Goal: Task Accomplishment & Management: Manage account settings

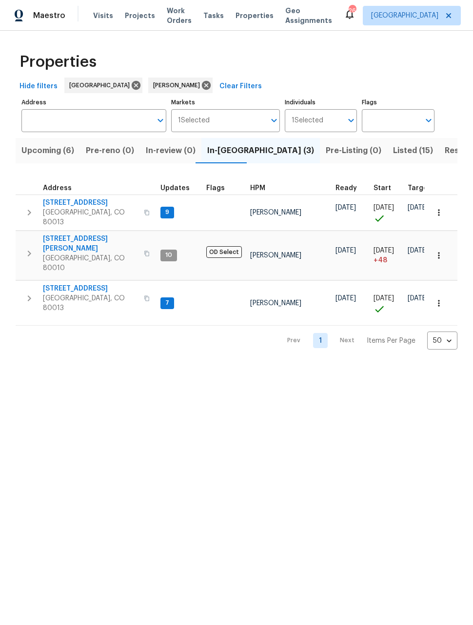
scroll to position [0, 0]
click at [76, 207] on span "[STREET_ADDRESS]" at bounding box center [90, 203] width 95 height 10
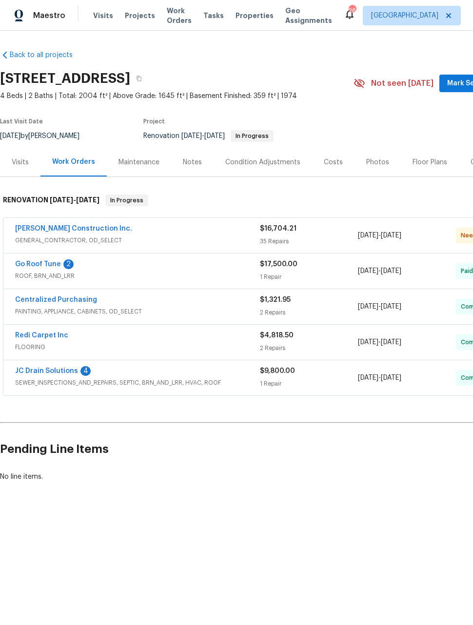
click at [93, 231] on link "Hanson Construction Inc." at bounding box center [73, 228] width 117 height 7
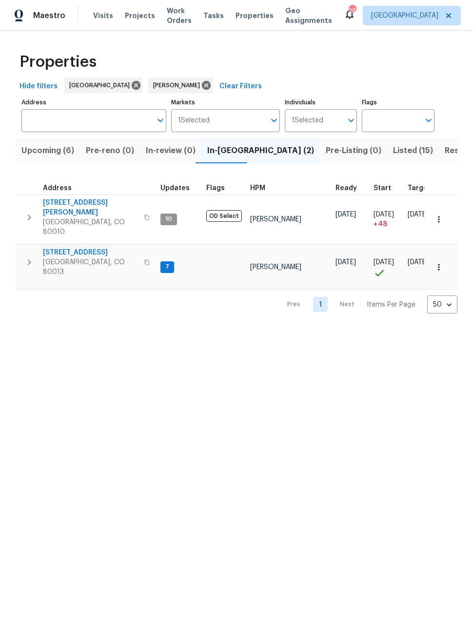
click at [326, 150] on span "Pre-Listing (0)" at bounding box center [354, 151] width 56 height 14
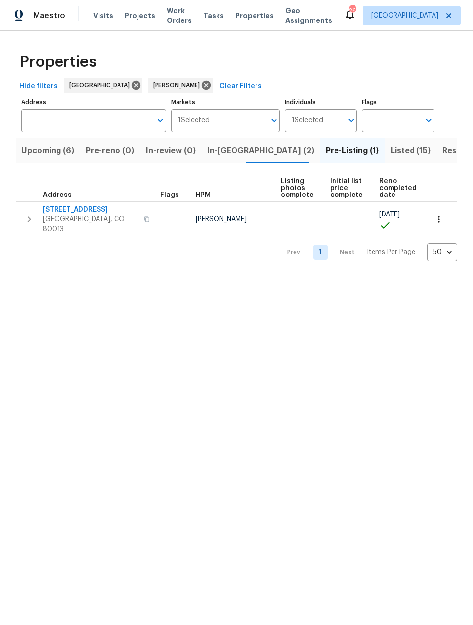
click at [390, 150] on span "Listed (15)" at bounding box center [410, 151] width 40 height 14
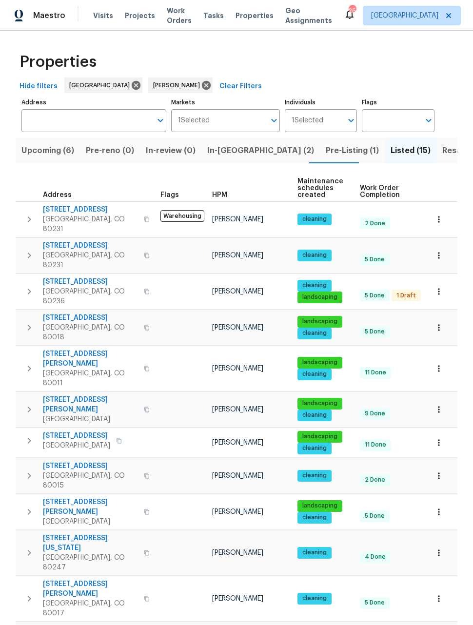
click at [88, 277] on span "2758 W Amherst Ave" at bounding box center [90, 282] width 95 height 10
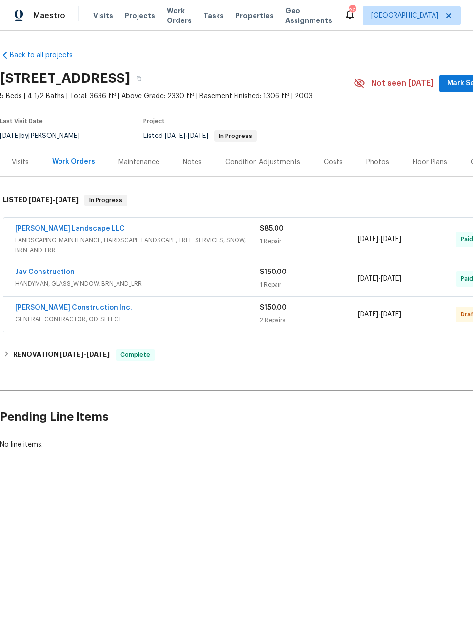
click at [83, 316] on span "GENERAL_CONTRACTOR, OD_SELECT" at bounding box center [137, 319] width 245 height 10
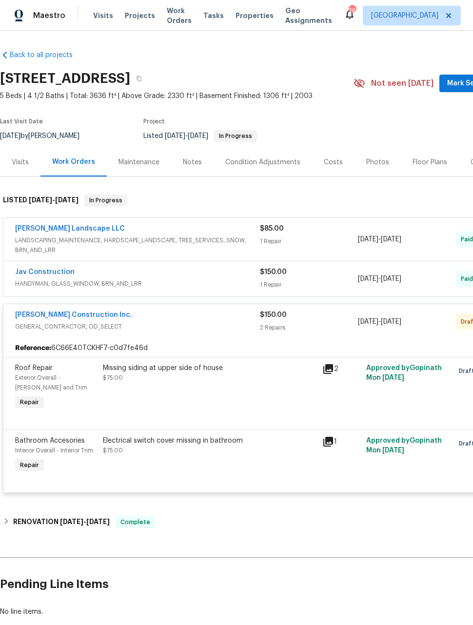
click at [170, 325] on span "GENERAL_CONTRACTOR, OD_SELECT" at bounding box center [137, 327] width 245 height 10
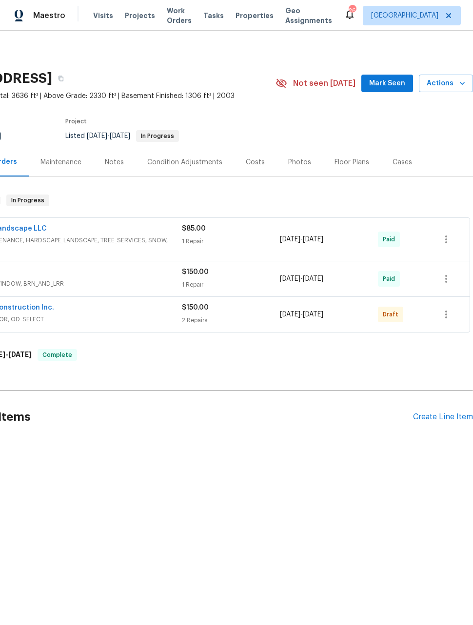
scroll to position [0, 78]
click at [447, 310] on icon "button" at bounding box center [446, 315] width 12 height 12
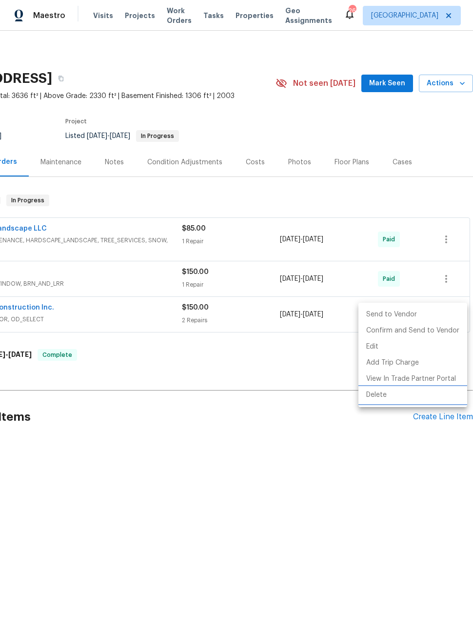
click at [382, 400] on li "Delete" at bounding box center [412, 395] width 109 height 16
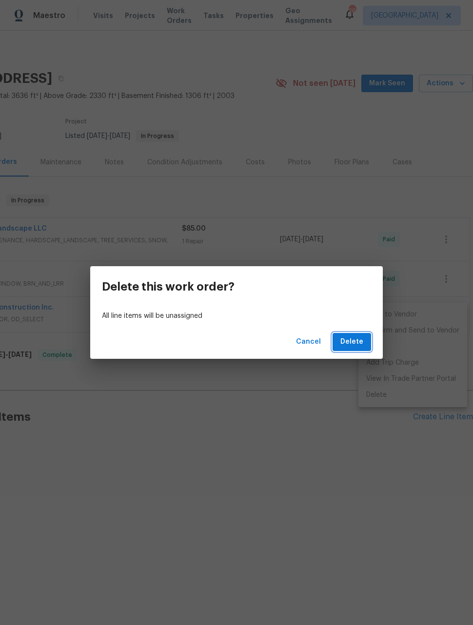
click at [365, 342] on button "Delete" at bounding box center [351, 342] width 39 height 18
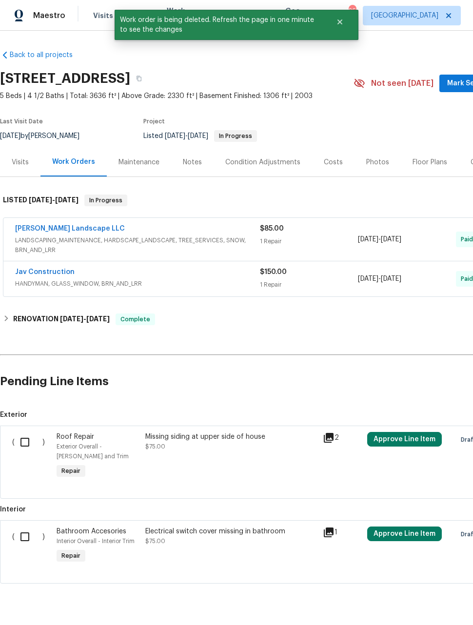
scroll to position [0, 0]
click at [28, 436] on input "checkbox" at bounding box center [29, 442] width 28 height 20
checkbox input "true"
click at [27, 533] on input "checkbox" at bounding box center [29, 536] width 28 height 20
checkbox input "true"
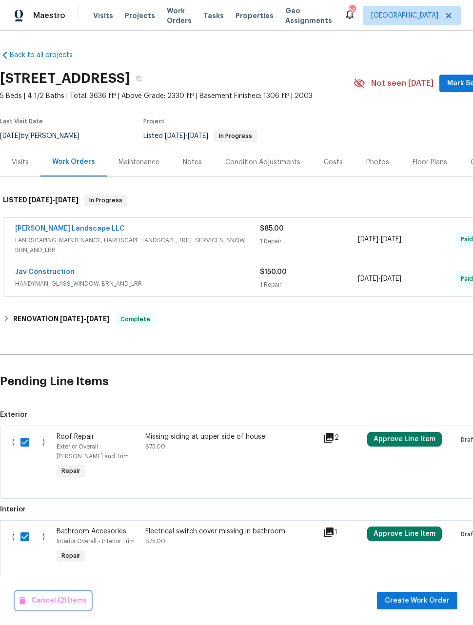
click at [57, 602] on span "Cancel (2) Items" at bounding box center [52, 601] width 67 height 12
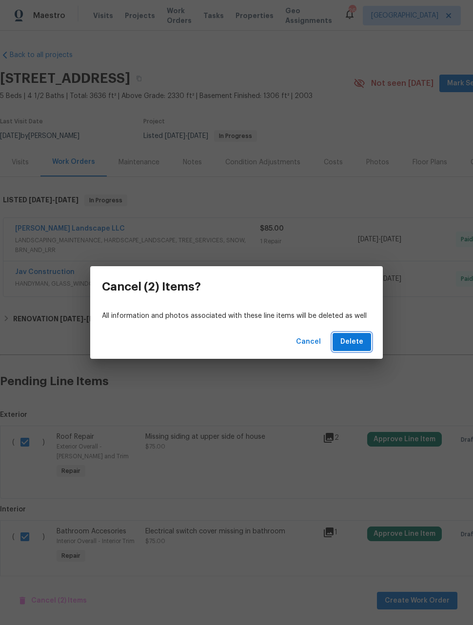
click at [355, 341] on span "Delete" at bounding box center [351, 342] width 23 height 12
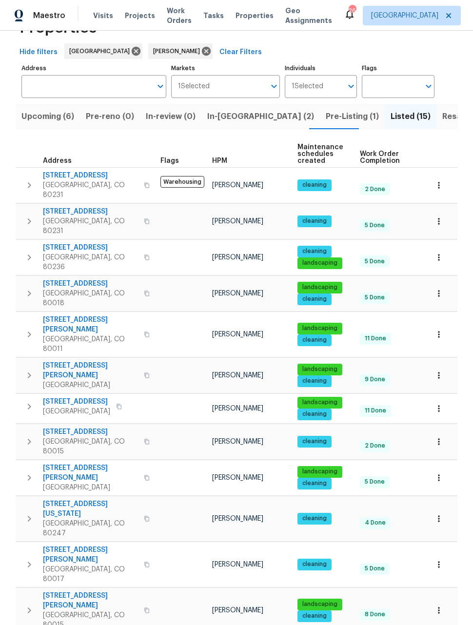
scroll to position [32, 0]
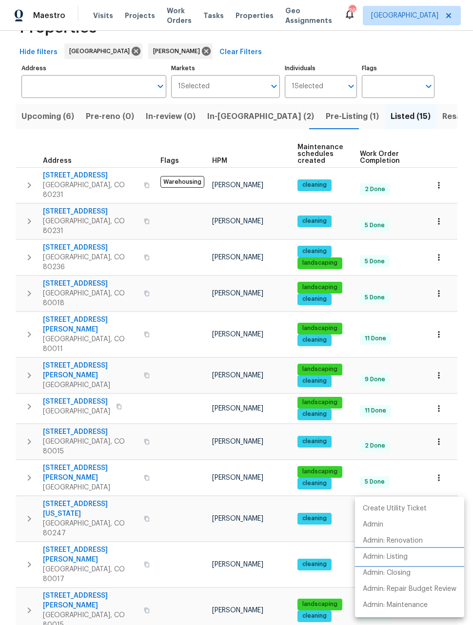
click at [381, 562] on li "Admin: Listing" at bounding box center [409, 557] width 109 height 16
click at [443, 359] on div at bounding box center [236, 312] width 473 height 625
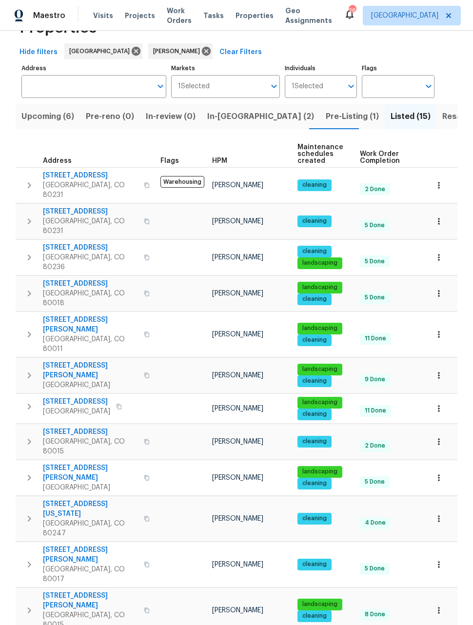
click at [441, 404] on icon "button" at bounding box center [439, 409] width 10 height 10
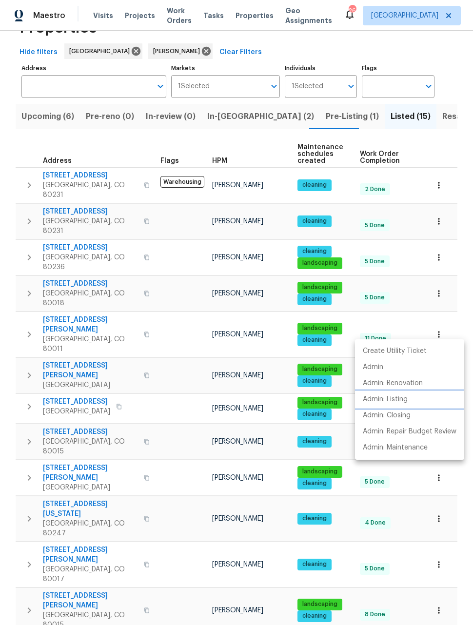
click at [395, 399] on p "Admin: Listing" at bounding box center [385, 399] width 45 height 10
click at [467, 170] on div at bounding box center [236, 312] width 473 height 625
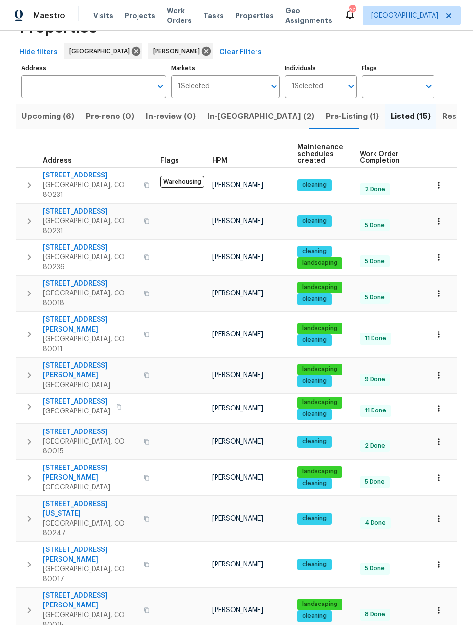
click at [445, 324] on button "button" at bounding box center [438, 334] width 21 height 21
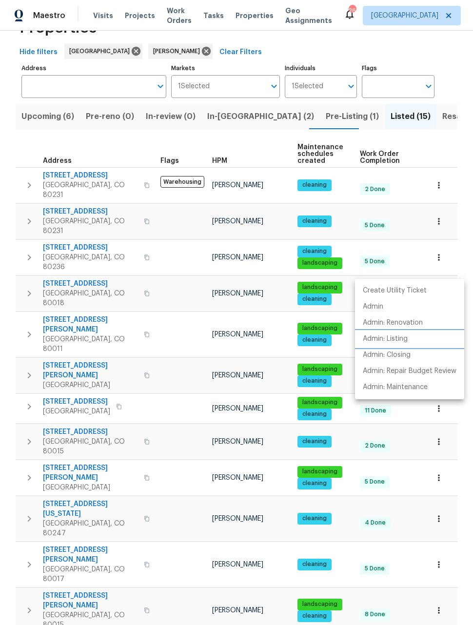
click at [401, 339] on p "Admin: Listing" at bounding box center [385, 339] width 45 height 10
click at [435, 238] on div at bounding box center [236, 312] width 473 height 625
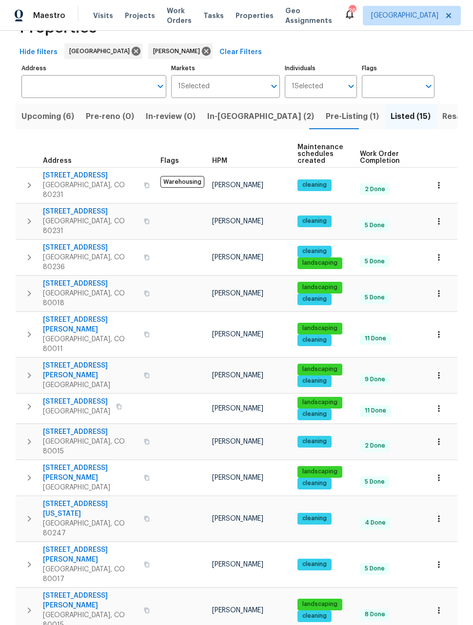
click at [438, 289] on icon "button" at bounding box center [439, 294] width 10 height 10
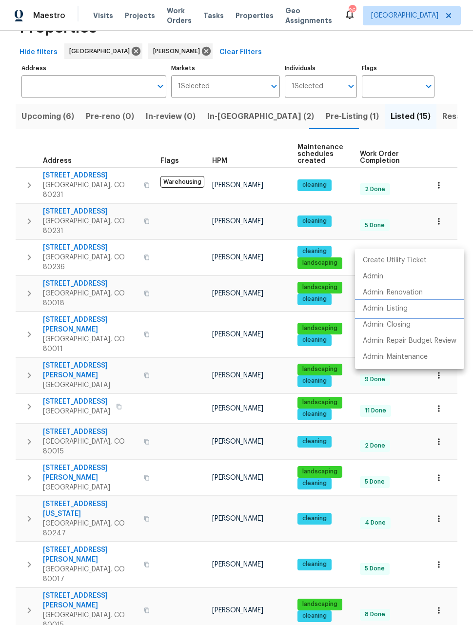
click at [399, 306] on p "Admin: Listing" at bounding box center [385, 309] width 45 height 10
click at [449, 114] on div at bounding box center [236, 312] width 473 height 625
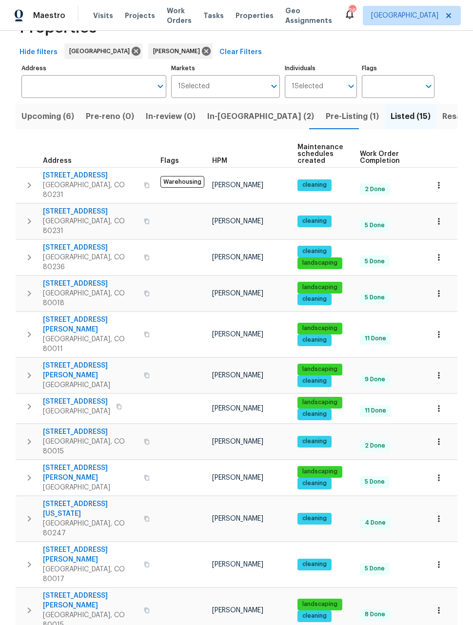
click at [444, 365] on button "button" at bounding box center [438, 375] width 21 height 21
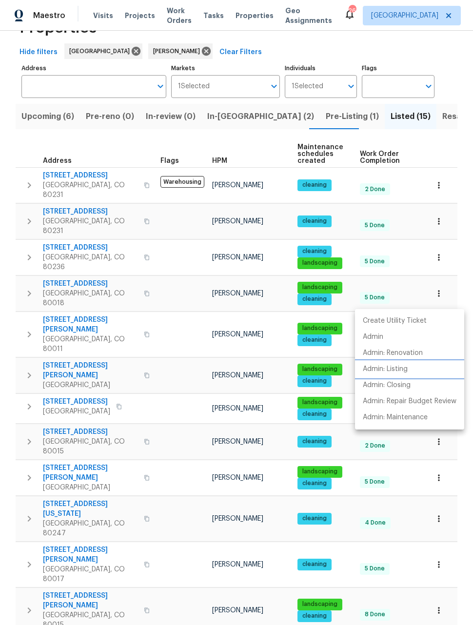
click at [395, 367] on p "Admin: Listing" at bounding box center [385, 369] width 45 height 10
click at [447, 111] on div at bounding box center [236, 312] width 473 height 625
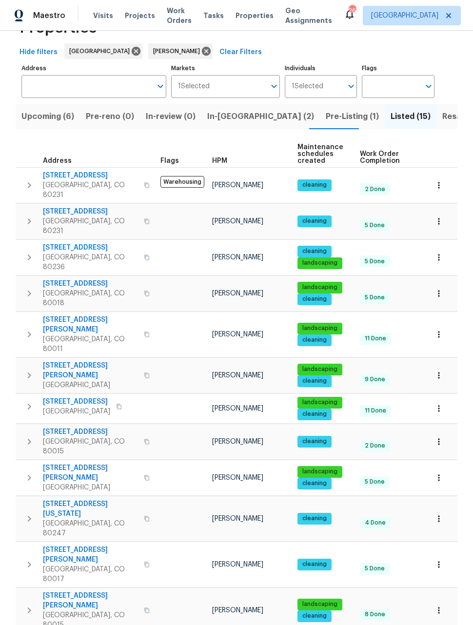
click at [443, 437] on icon "button" at bounding box center [439, 442] width 10 height 10
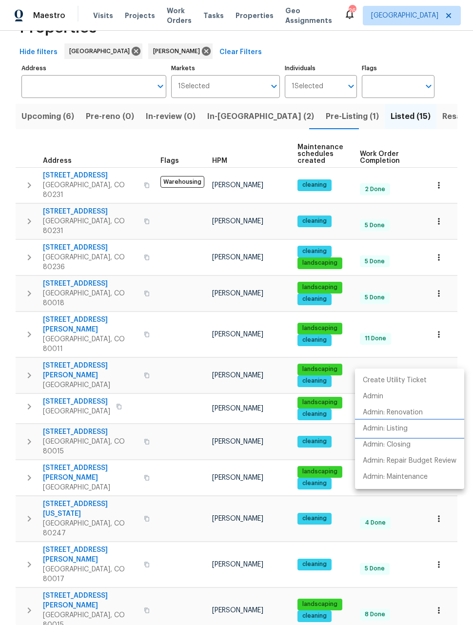
click at [392, 426] on p "Admin: Listing" at bounding box center [385, 429] width 45 height 10
click at [457, 359] on div at bounding box center [236, 312] width 473 height 625
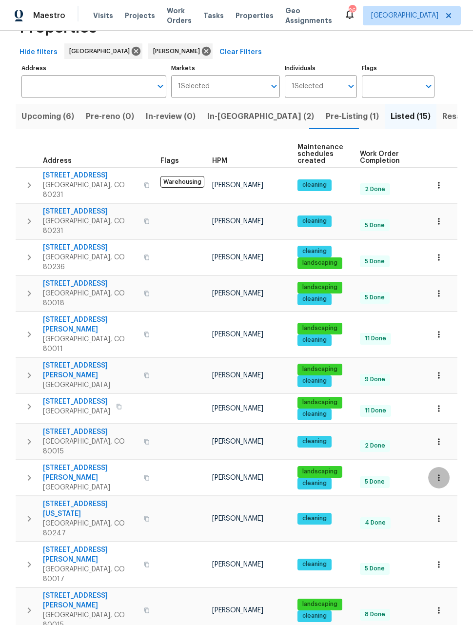
click at [438, 473] on icon "button" at bounding box center [439, 478] width 10 height 10
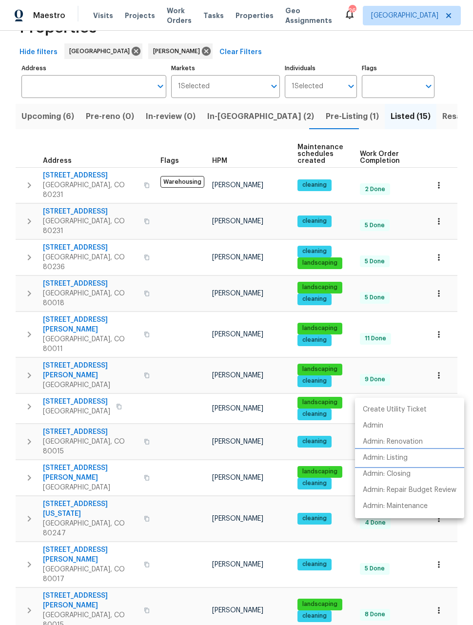
click at [396, 458] on p "Admin: Listing" at bounding box center [385, 458] width 45 height 10
click at [461, 386] on div at bounding box center [236, 312] width 473 height 625
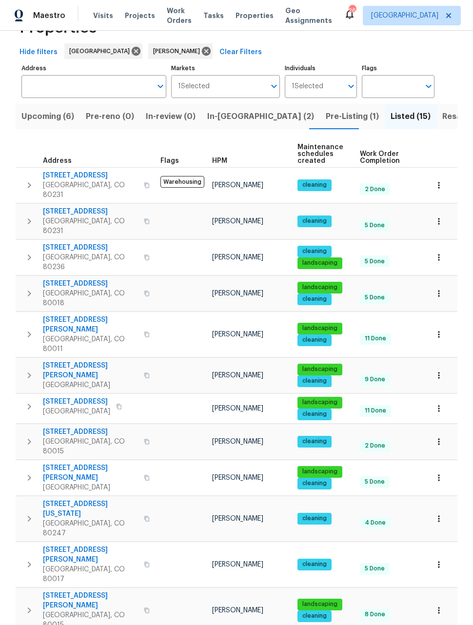
click at [442, 605] on icon "button" at bounding box center [439, 610] width 10 height 10
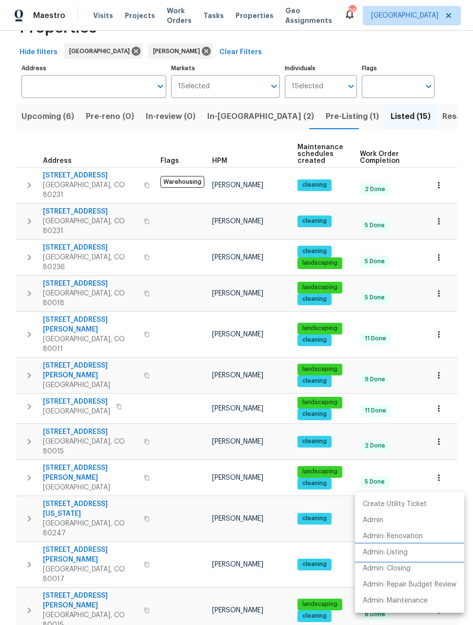
click at [393, 552] on p "Admin: Listing" at bounding box center [385, 552] width 45 height 10
click at [459, 436] on div at bounding box center [236, 312] width 473 height 625
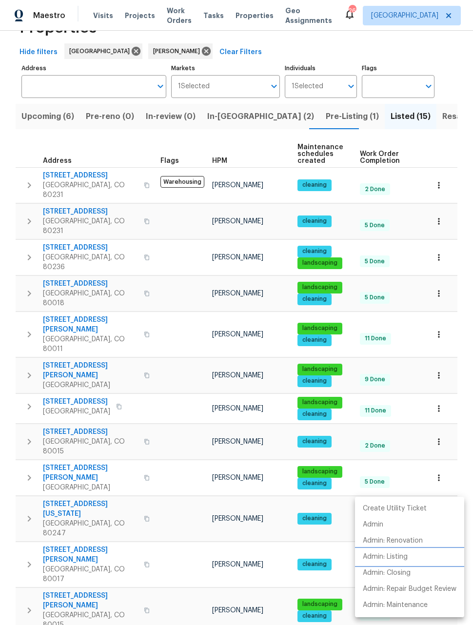
click at [396, 556] on p "Admin: Listing" at bounding box center [385, 557] width 45 height 10
click at [214, 593] on div at bounding box center [236, 312] width 473 height 625
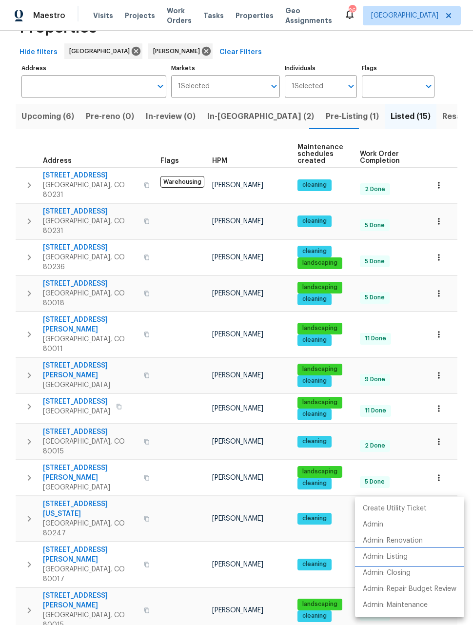
click at [396, 557] on p "Admin: Listing" at bounding box center [385, 557] width 45 height 10
click at [453, 115] on div at bounding box center [236, 312] width 473 height 625
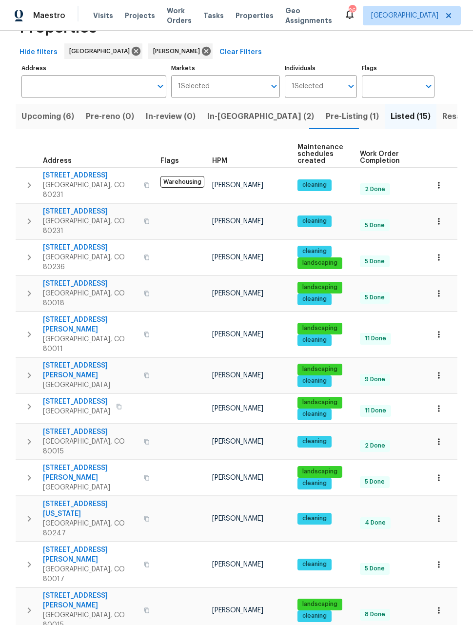
click at [53, 110] on span "Upcoming (6)" at bounding box center [47, 117] width 53 height 14
